Goal: Check status: Check status

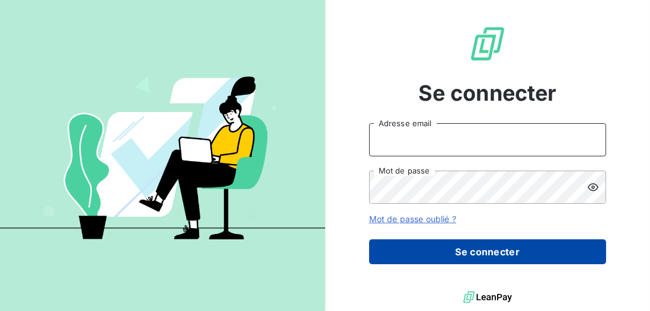
type input "mrakotobe@cfa-afia.fr"
click at [425, 245] on button "Se connecter" at bounding box center [487, 251] width 237 height 25
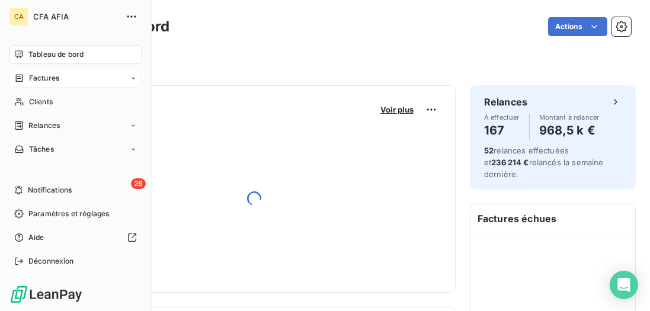
click at [48, 81] on span "Factures" at bounding box center [44, 78] width 30 height 11
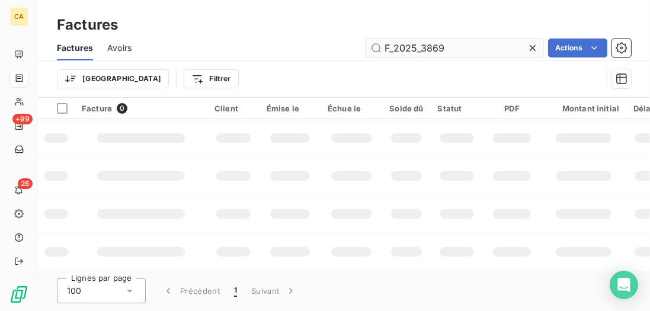
click at [455, 50] on input "F_2025_3869" at bounding box center [454, 47] width 178 height 19
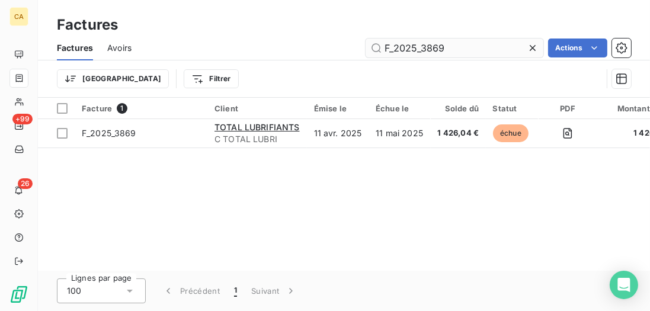
click at [455, 50] on input "F_2025_3869" at bounding box center [454, 47] width 178 height 19
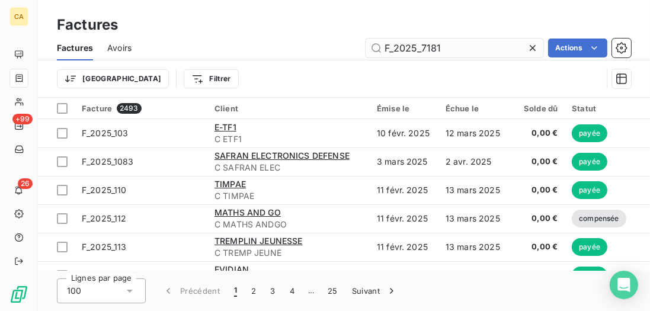
type input "F_2025_7181"
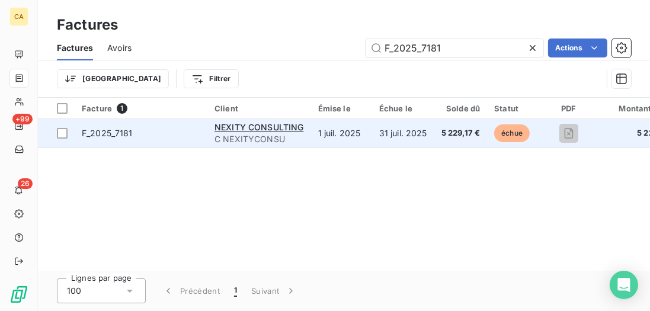
click at [294, 144] on span "C NEXITYCONSU" at bounding box center [258, 139] width 89 height 12
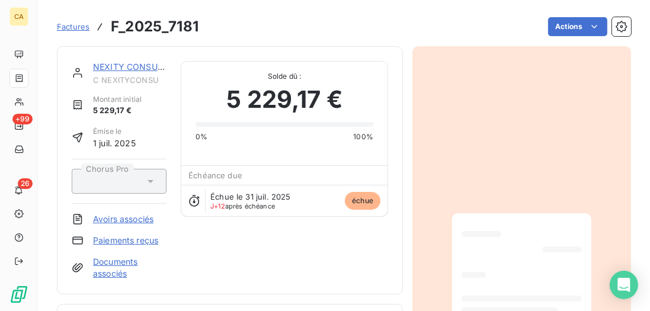
click at [121, 66] on link "NEXITY CONSULTING" at bounding box center [137, 67] width 89 height 10
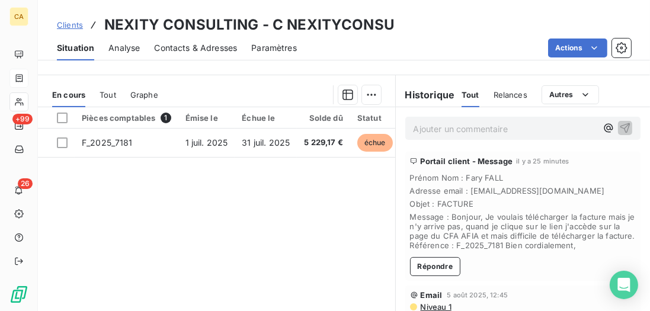
scroll to position [271, 0]
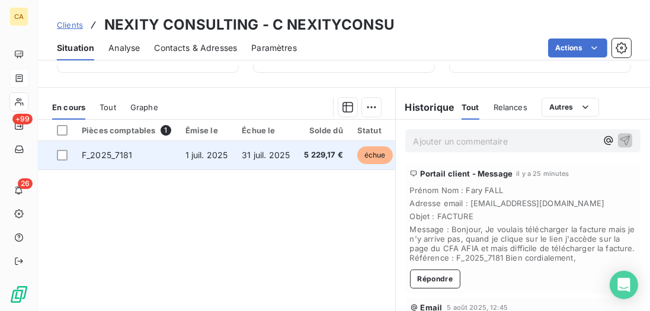
click at [252, 158] on span "31 juil. 2025" at bounding box center [266, 155] width 48 height 10
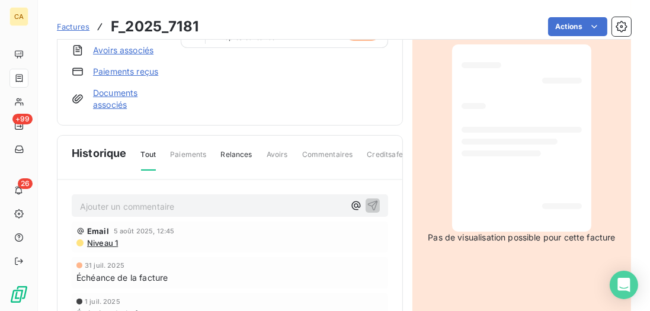
scroll to position [1, 0]
